Goal: Task Accomplishment & Management: Manage account settings

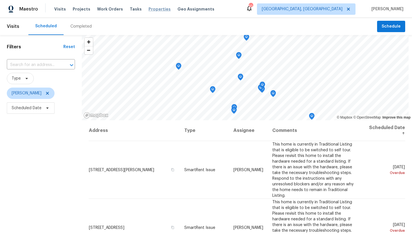
click at [157, 9] on span "Properties" at bounding box center [160, 9] width 22 height 6
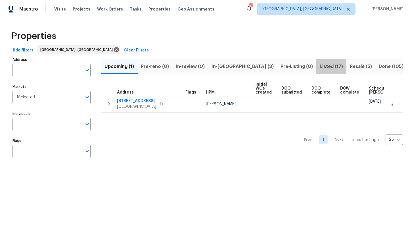
click at [320, 65] on span "Listed (17)" at bounding box center [331, 67] width 23 height 8
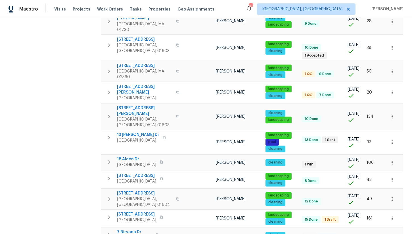
scroll to position [206, 0]
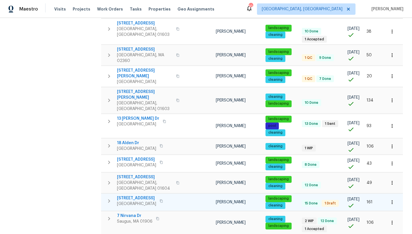
click at [133, 201] on span "Brockton, MA 02301" at bounding box center [136, 204] width 39 height 6
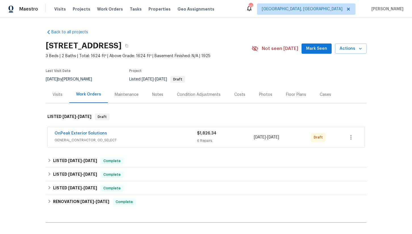
scroll to position [8, 0]
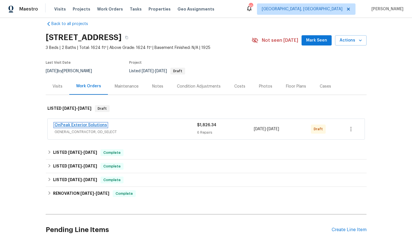
click at [82, 125] on link "OnPeak Exterior Solutions" at bounding box center [81, 125] width 53 height 4
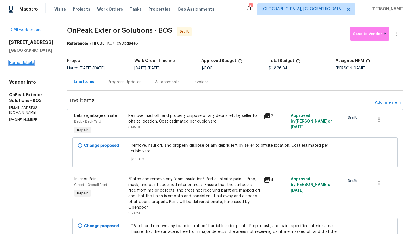
click at [27, 65] on link "Home details" at bounding box center [21, 63] width 25 height 4
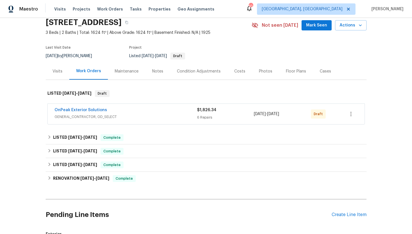
scroll to position [24, 0]
click at [80, 108] on link "OnPeak Exterior Solutions" at bounding box center [81, 110] width 53 height 4
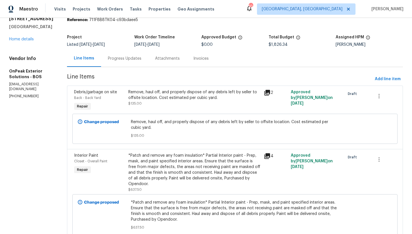
scroll to position [29, 0]
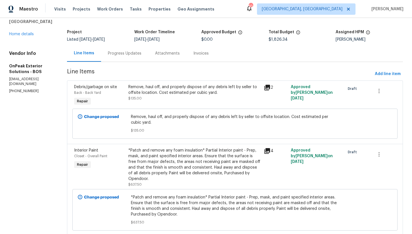
click at [139, 92] on div "Remove, haul off, and properly dispose of any debris left by seller to offsite …" at bounding box center [194, 89] width 132 height 11
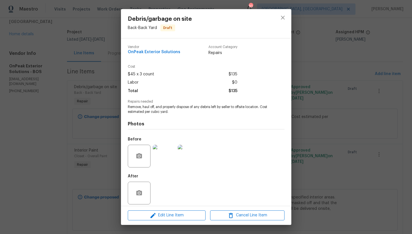
scroll to position [4, 0]
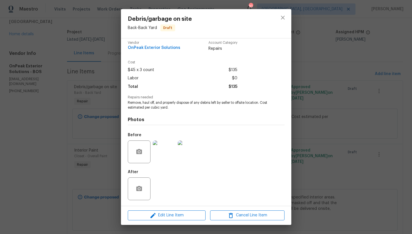
click at [169, 149] on img at bounding box center [164, 151] width 23 height 23
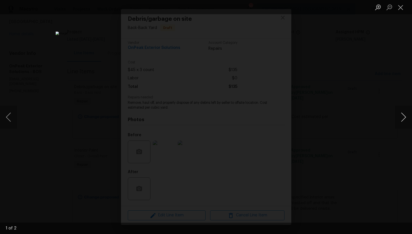
click at [403, 116] on button "Next image" at bounding box center [403, 117] width 17 height 23
click at [401, 7] on button "Close lightbox" at bounding box center [400, 7] width 11 height 10
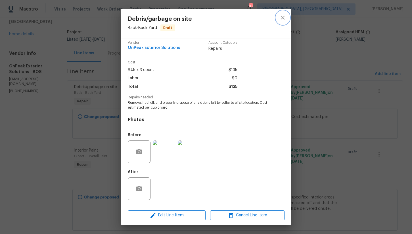
click at [282, 21] on icon "close" at bounding box center [283, 17] width 7 height 7
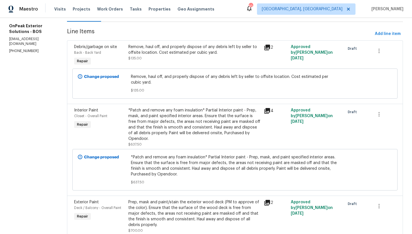
scroll to position [80, 0]
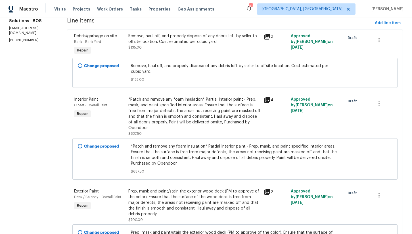
click at [198, 117] on div "*Patch and remove any foam insulation* Partial Interior paint - Prep, mask, and…" at bounding box center [194, 114] width 132 height 34
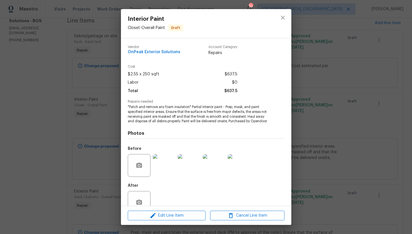
scroll to position [18, 0]
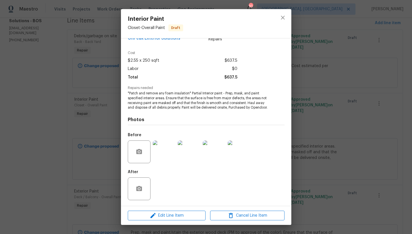
click at [165, 154] on img at bounding box center [164, 151] width 23 height 23
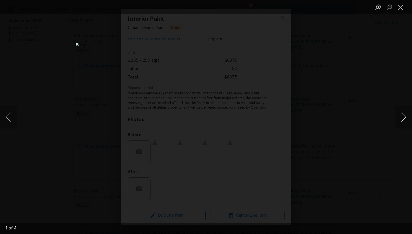
click at [404, 117] on button "Next image" at bounding box center [403, 117] width 17 height 23
click at [402, 7] on button "Close lightbox" at bounding box center [400, 7] width 11 height 10
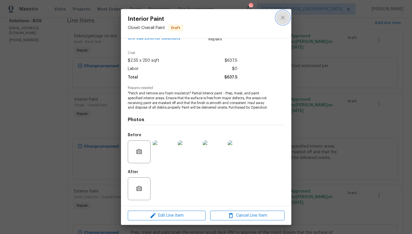
click at [284, 20] on icon "close" at bounding box center [283, 17] width 7 height 7
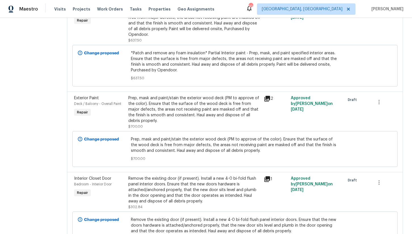
scroll to position [186, 0]
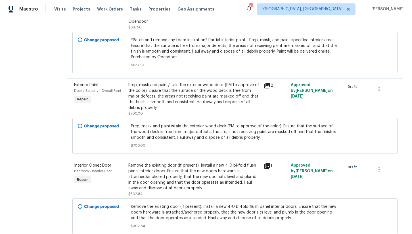
click at [183, 93] on div "Prep, mask and paint/stain the exterior wood deck (PM to approve of the color).…" at bounding box center [194, 96] width 132 height 28
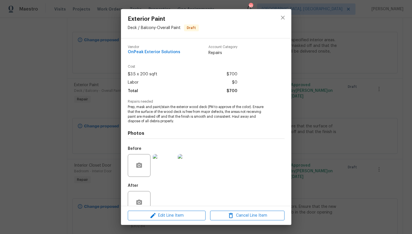
scroll to position [14, 0]
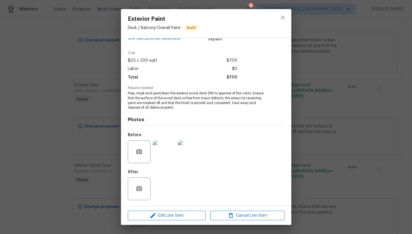
click at [162, 151] on img at bounding box center [164, 151] width 23 height 23
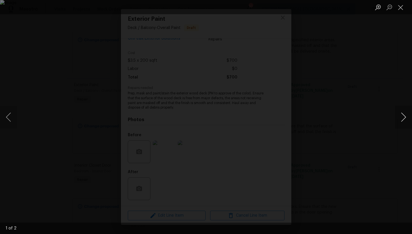
click at [404, 116] on button "Next image" at bounding box center [403, 117] width 17 height 23
click at [400, 7] on button "Close lightbox" at bounding box center [400, 7] width 11 height 10
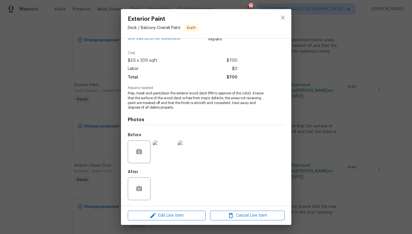
click at [321, 60] on div "Exterior Paint Deck / Balcony - Overall Paint Draft Vendor OnPeak Exterior Solu…" at bounding box center [206, 117] width 412 height 234
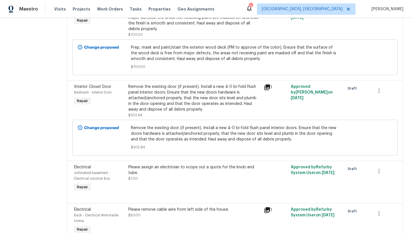
scroll to position [267, 0]
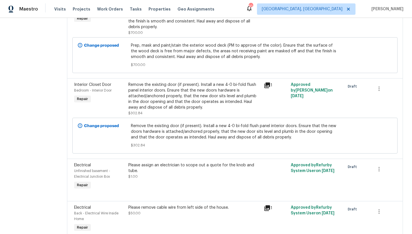
click at [184, 88] on div "Remove the existing door (if present). Install a new 4-0 bi-fold flush panel in…" at bounding box center [194, 96] width 132 height 28
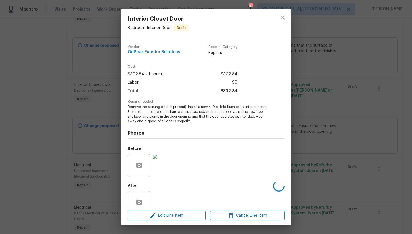
scroll to position [14, 0]
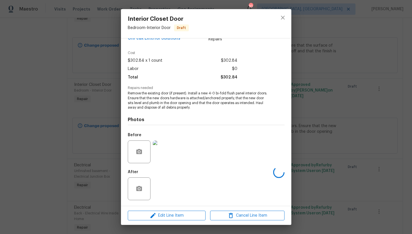
click at [166, 152] on img at bounding box center [164, 151] width 23 height 23
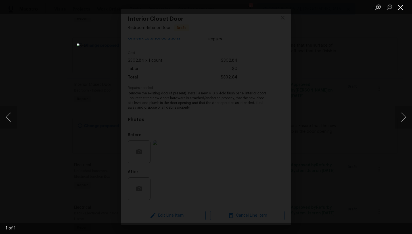
click at [398, 9] on button "Close lightbox" at bounding box center [400, 7] width 11 height 10
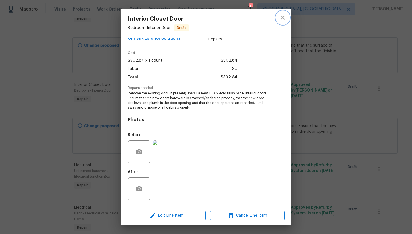
click at [286, 17] on icon "close" at bounding box center [283, 17] width 7 height 7
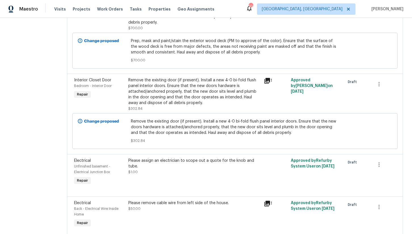
scroll to position [0, 0]
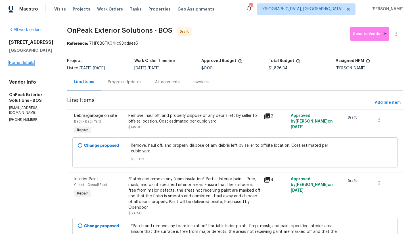
click at [21, 65] on link "Home details" at bounding box center [21, 63] width 25 height 4
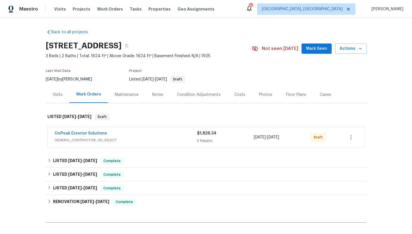
click at [290, 95] on div "Floor Plans" at bounding box center [296, 95] width 20 height 6
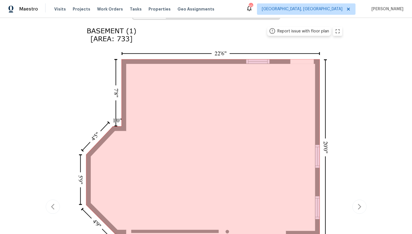
scroll to position [3, 0]
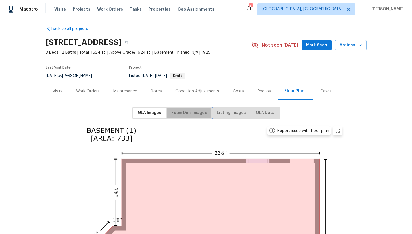
click at [189, 116] on span "Room Dim. Images" at bounding box center [189, 112] width 36 height 7
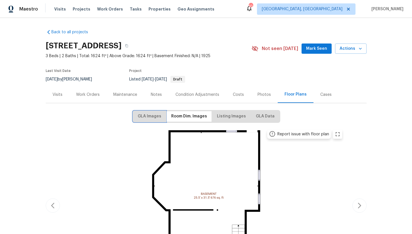
click at [152, 113] on span "GLA Images" at bounding box center [150, 116] width 24 height 7
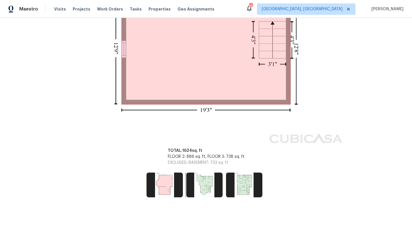
click at [203, 184] on img at bounding box center [204, 184] width 36 height 24
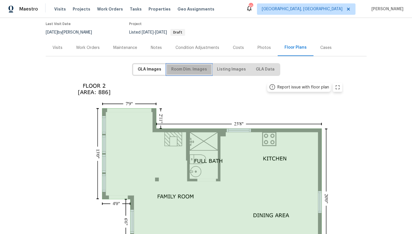
click at [190, 72] on span "Room Dim. Images" at bounding box center [189, 69] width 36 height 7
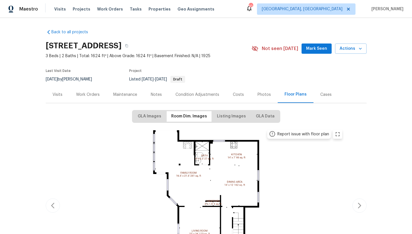
click at [88, 93] on div "Work Orders" at bounding box center [88, 95] width 24 height 6
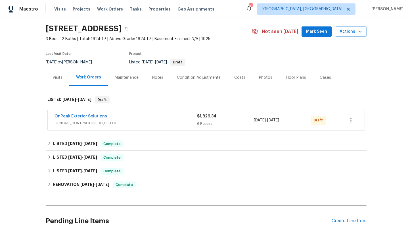
scroll to position [21, 0]
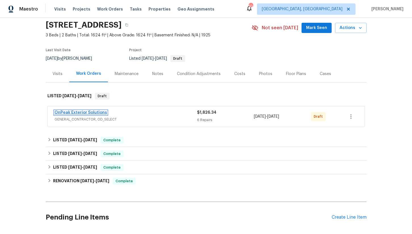
click at [93, 113] on link "OnPeak Exterior Solutions" at bounding box center [81, 113] width 53 height 4
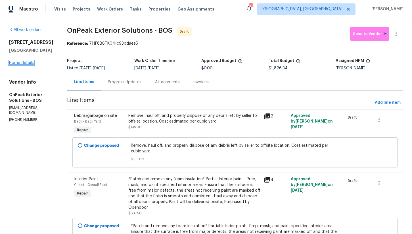
click at [20, 65] on link "Home details" at bounding box center [21, 63] width 25 height 4
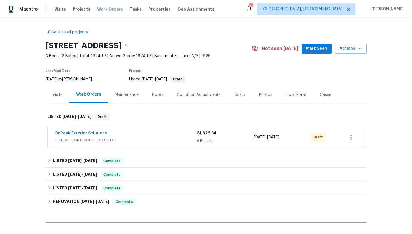
click at [108, 9] on span "Work Orders" at bounding box center [110, 9] width 26 height 6
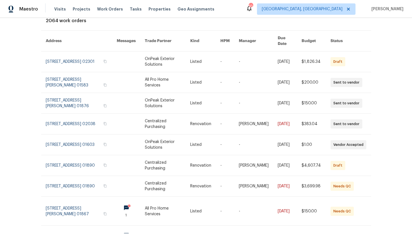
scroll to position [37, 0]
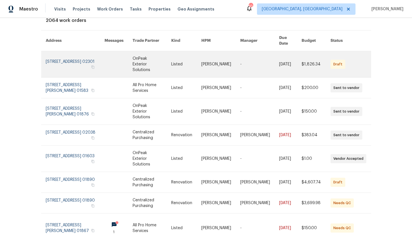
click at [78, 54] on link at bounding box center [75, 64] width 59 height 26
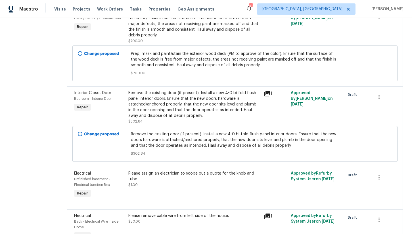
scroll to position [282, 0]
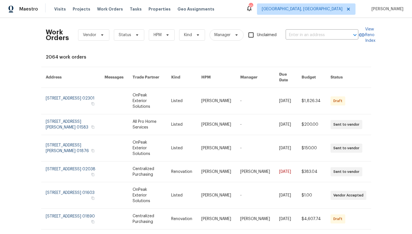
scroll to position [13, 0]
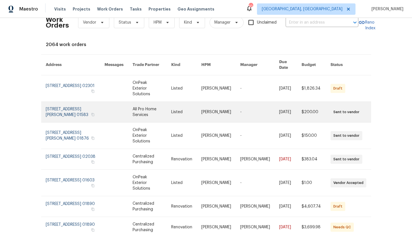
click at [72, 102] on link at bounding box center [75, 112] width 59 height 20
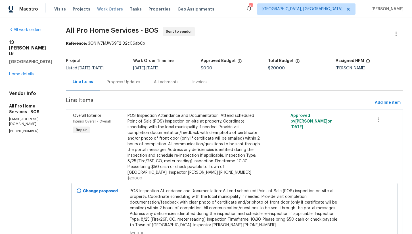
click at [106, 9] on span "Work Orders" at bounding box center [110, 9] width 26 height 6
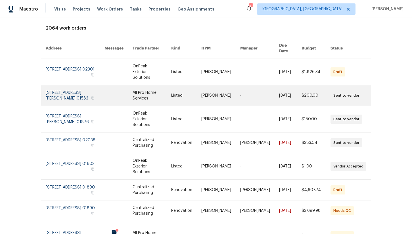
scroll to position [40, 0]
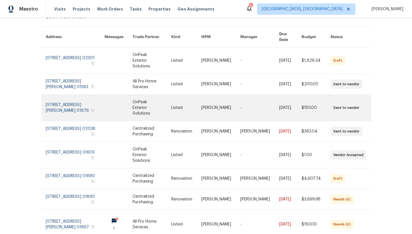
click at [87, 95] on link at bounding box center [75, 108] width 59 height 26
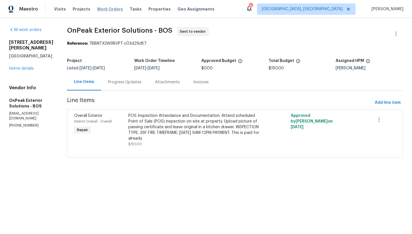
click at [111, 9] on span "Work Orders" at bounding box center [110, 9] width 26 height 6
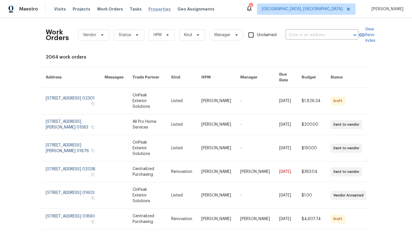
click at [149, 8] on span "Properties" at bounding box center [160, 9] width 22 height 6
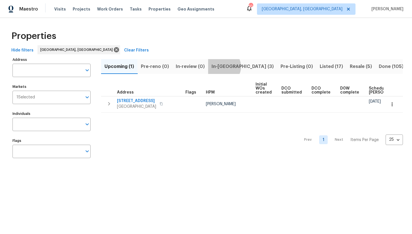
click at [223, 66] on span "In-reno (3)" at bounding box center [243, 67] width 62 height 8
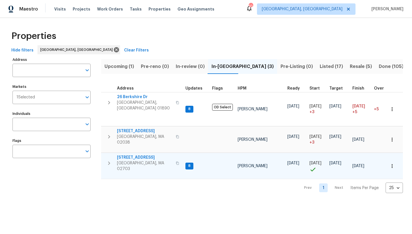
click at [139, 160] on span "[GEOGRAPHIC_DATA], MA 02703" at bounding box center [144, 165] width 55 height 11
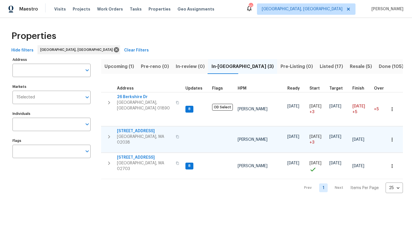
click at [138, 134] on span "Franklin, MA 02038" at bounding box center [144, 139] width 55 height 11
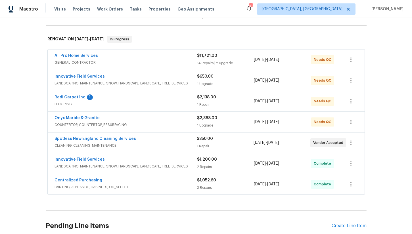
scroll to position [79, 0]
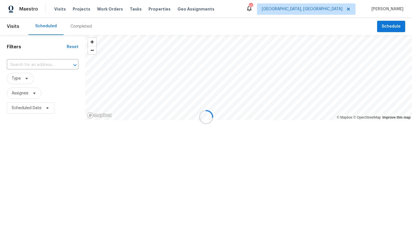
click at [147, 9] on div at bounding box center [206, 117] width 412 height 234
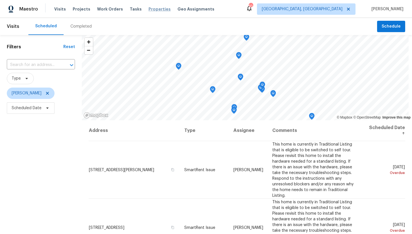
click at [149, 10] on span "Properties" at bounding box center [160, 9] width 22 height 6
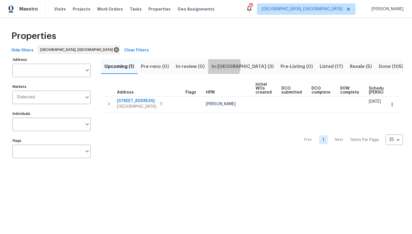
click at [217, 65] on span "In-reno (3)" at bounding box center [243, 67] width 62 height 8
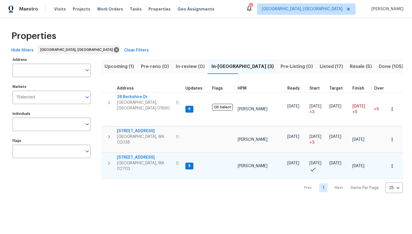
click at [134, 155] on span "[STREET_ADDRESS]" at bounding box center [144, 158] width 55 height 6
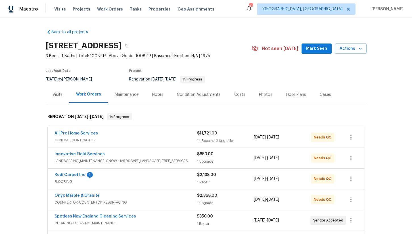
scroll to position [127, 0]
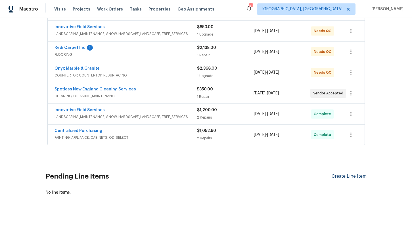
click at [341, 175] on div "Create Line Item" at bounding box center [349, 176] width 35 height 5
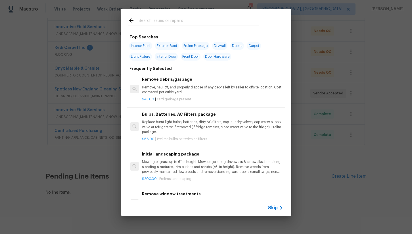
click at [152, 21] on input "text" at bounding box center [199, 21] width 120 height 9
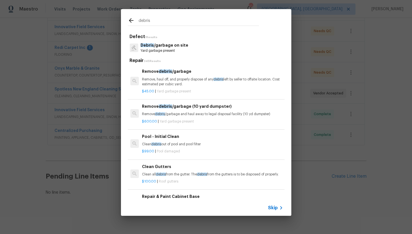
type input "debris"
click at [178, 82] on p "Remove, haul off, and properly dispose of any debris left by seller to offsite …" at bounding box center [212, 82] width 141 height 10
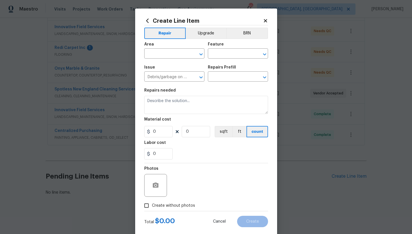
type input "Remove debris/garbage $45.00"
type textarea "Remove, haul off, and properly dispose of any debris left by seller to offsite …"
type input "45"
type input "1"
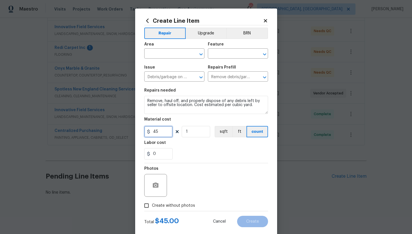
click at [159, 134] on input "45" at bounding box center [158, 131] width 28 height 11
type input "450"
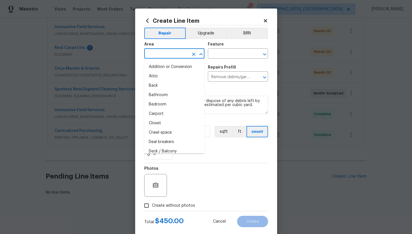
click at [164, 50] on input "text" at bounding box center [166, 54] width 44 height 9
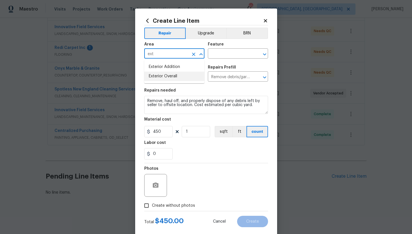
click at [168, 73] on li "Exterior Overall" at bounding box center [174, 76] width 60 height 9
type input "Exterior Overall"
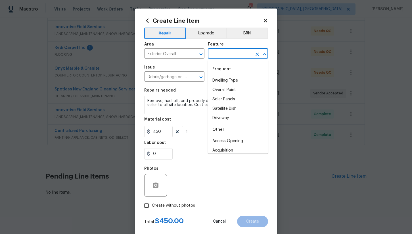
click at [219, 56] on input "text" at bounding box center [230, 54] width 44 height 9
type input "e"
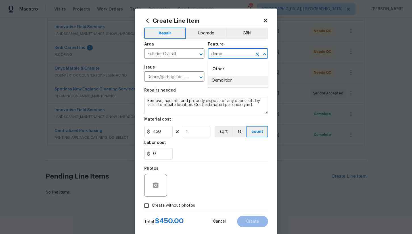
click at [226, 78] on li "Demolition" at bounding box center [238, 80] width 60 height 9
type input "Demolition"
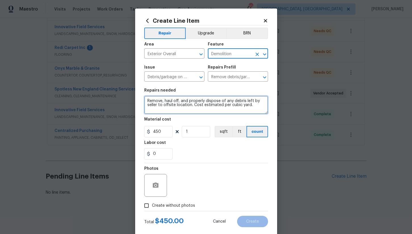
click at [147, 101] on textarea "Remove, haul off, and properly dispose of any debris left by seller to offsite …" at bounding box center [206, 105] width 124 height 18
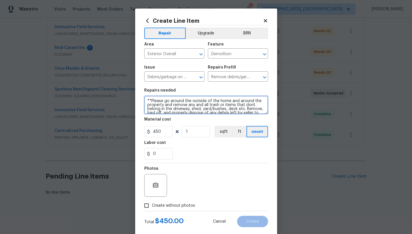
scroll to position [8, 0]
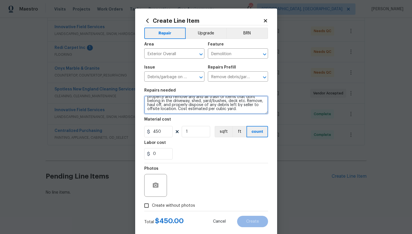
drag, startPoint x: 246, startPoint y: 101, endPoint x: 249, endPoint y: 128, distance: 27.1
click at [249, 128] on section "Repairs needed **Please go around the outside of the home and around the proper…" at bounding box center [206, 124] width 124 height 78
click at [151, 101] on textarea "**Please go around the outside of the home and around the property and remove a…" at bounding box center [206, 105] width 124 height 18
click at [248, 109] on textarea "Please go around the outside of the home and around the property and remove any…" at bounding box center [206, 105] width 124 height 18
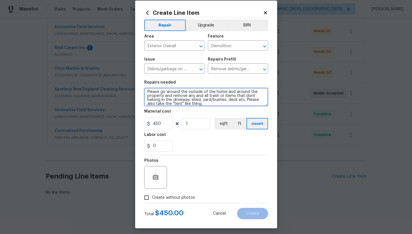
scroll to position [4, 0]
type textarea "Please go around the outside of the home and around the property and remove any…"
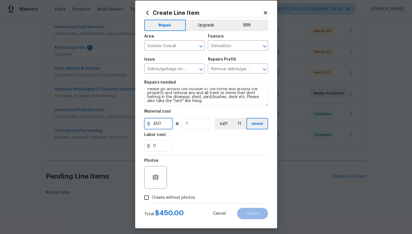
click at [166, 123] on input "450" at bounding box center [158, 123] width 28 height 11
click at [184, 149] on div "0" at bounding box center [206, 145] width 124 height 11
click at [145, 194] on input "Create without photos" at bounding box center [146, 197] width 11 height 11
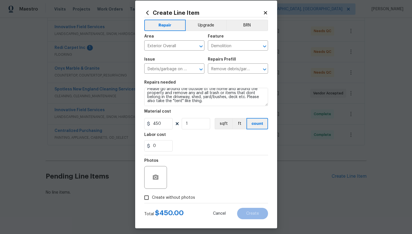
checkbox input "true"
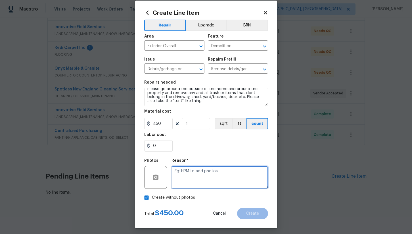
click at [206, 181] on textarea at bounding box center [220, 177] width 97 height 23
type textarea "hpm"
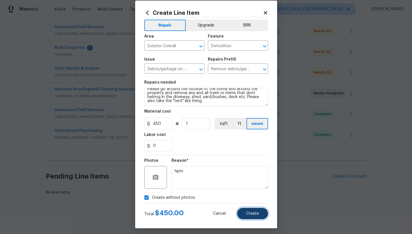
click at [255, 211] on button "Create" at bounding box center [252, 213] width 31 height 11
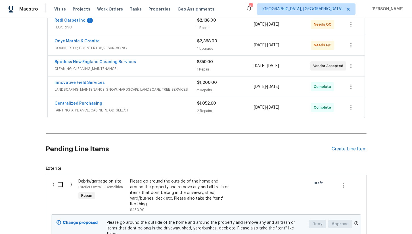
scroll to position [184, 0]
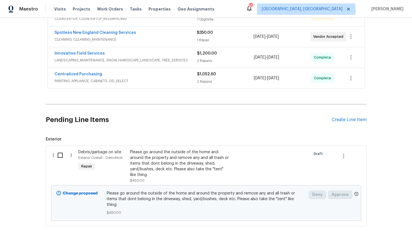
click at [60, 158] on input "checkbox" at bounding box center [62, 155] width 16 height 12
checkbox input "true"
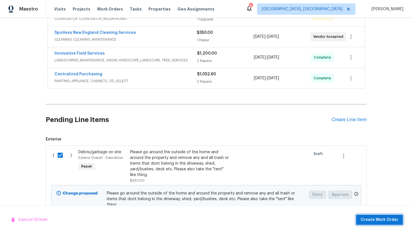
click at [362, 221] on button "Create Work Order" at bounding box center [379, 220] width 47 height 11
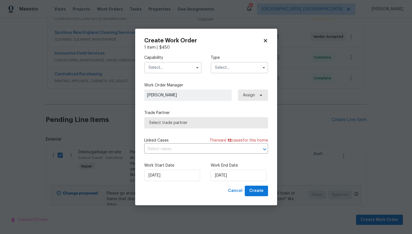
click at [158, 67] on input "text" at bounding box center [172, 67] width 57 height 11
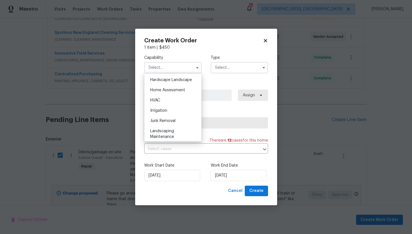
scroll to position [319, 0]
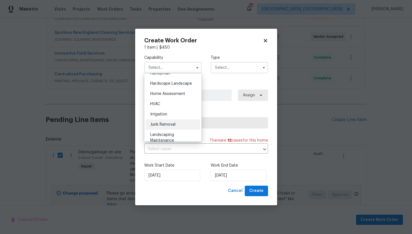
click at [166, 126] on span "Junk Removal" at bounding box center [162, 124] width 25 height 4
type input "Junk Removal"
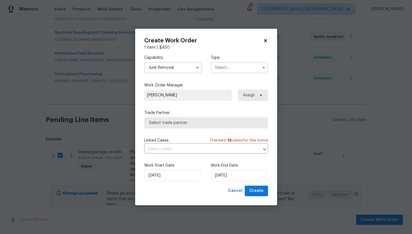
click at [225, 67] on input "text" at bounding box center [239, 67] width 57 height 11
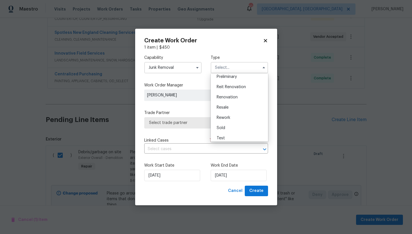
scroll to position [126, 0]
click at [233, 99] on div "Renovation" at bounding box center [239, 97] width 55 height 10
type input "Renovation"
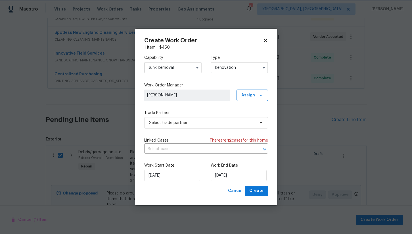
scroll to position [0, 0]
click at [186, 126] on span "Select trade partner" at bounding box center [206, 122] width 124 height 11
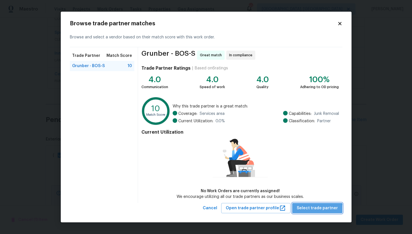
click at [320, 209] on span "Select trade partner" at bounding box center [317, 208] width 41 height 7
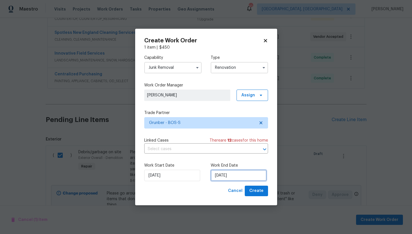
click at [229, 178] on input "[DATE]" at bounding box center [239, 175] width 56 height 11
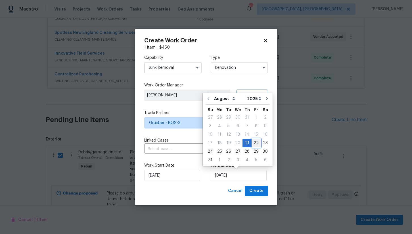
click at [252, 141] on div "22" at bounding box center [256, 143] width 9 height 8
type input "[DATE]"
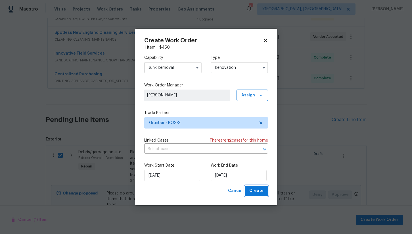
click at [257, 193] on span "Create" at bounding box center [257, 190] width 14 height 7
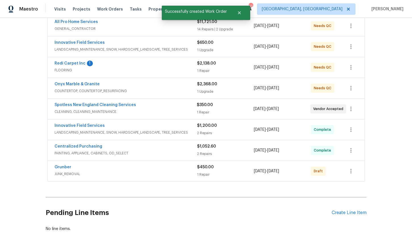
scroll to position [90, 0]
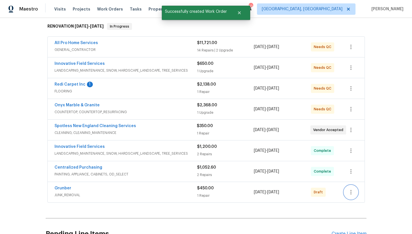
click at [349, 192] on icon "button" at bounding box center [351, 192] width 7 height 7
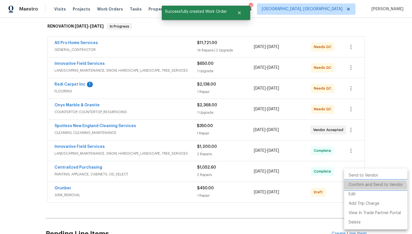
click at [373, 186] on li "Confirm and Send to Vendor" at bounding box center [375, 184] width 63 height 9
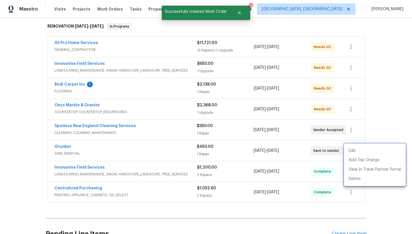
click at [384, 126] on div at bounding box center [206, 117] width 412 height 234
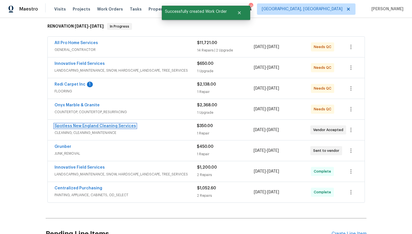
click at [103, 125] on link "Spotless New England Cleaning Services" at bounding box center [96, 126] width 82 height 4
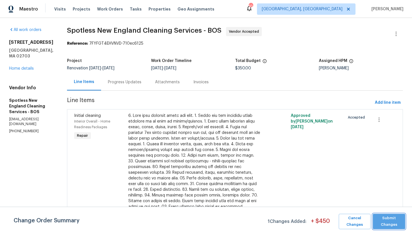
click at [375, 223] on button "Submit Changes" at bounding box center [389, 221] width 32 height 15
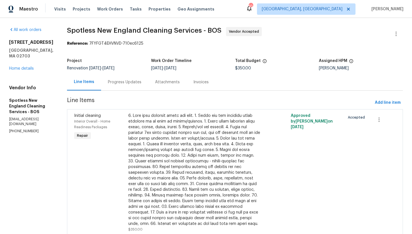
click at [130, 82] on div "Progress Updates" at bounding box center [125, 82] width 34 height 6
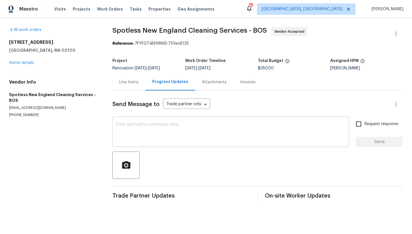
click at [148, 145] on div "x ​" at bounding box center [231, 132] width 237 height 29
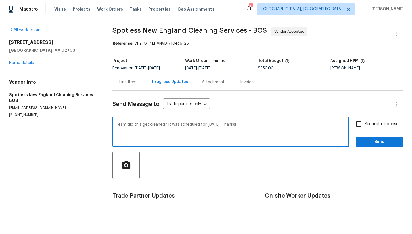
type textarea "Team did this get cleaned? It was scheduled for [DATE]. Thanks!"
click at [377, 141] on span "Send" at bounding box center [380, 141] width 38 height 7
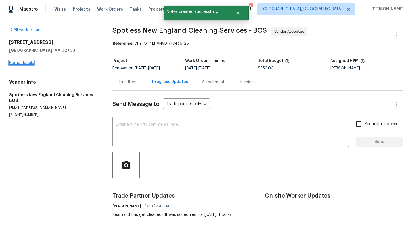
click at [29, 63] on link "Home details" at bounding box center [21, 63] width 25 height 4
